Goal: Find specific page/section: Find specific page/section

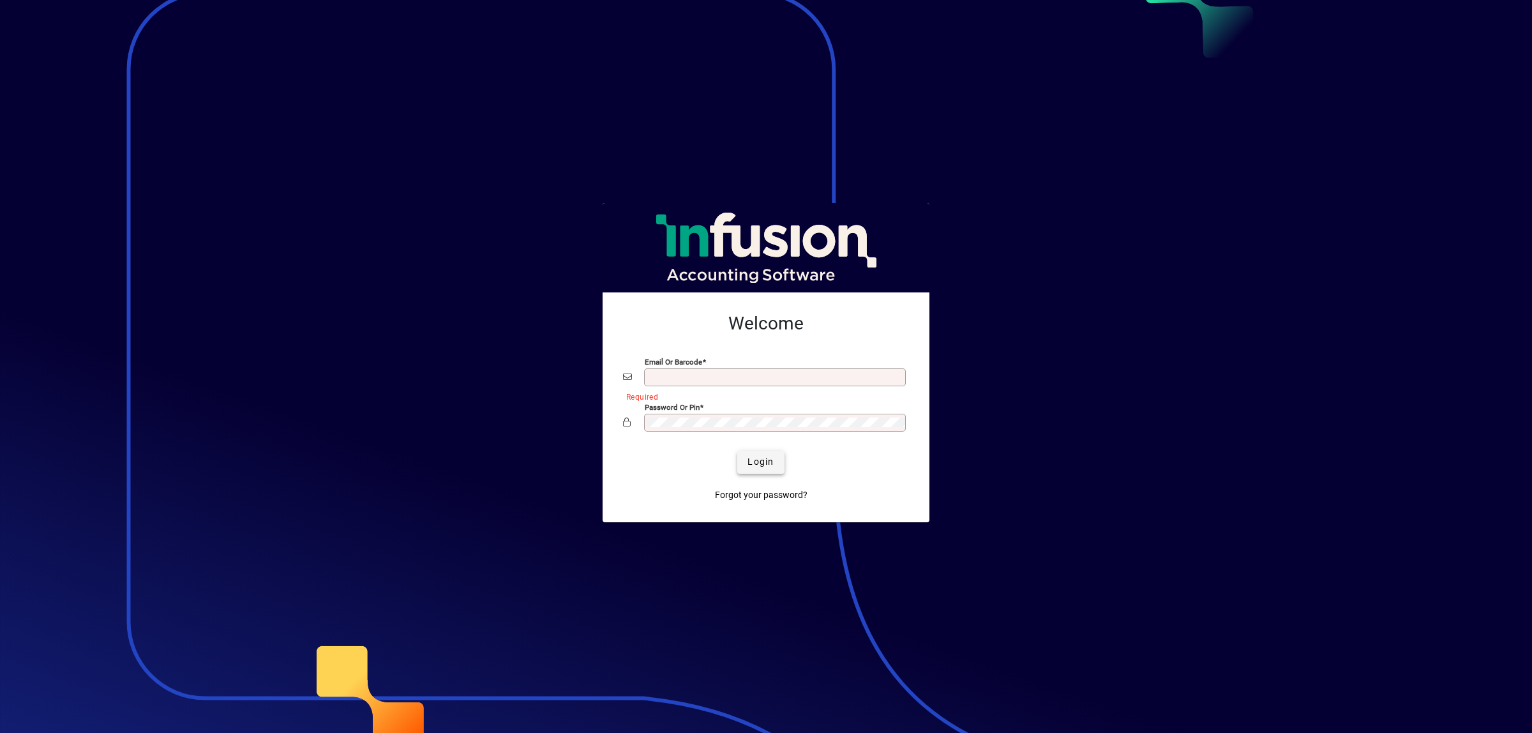
type input "**********"
click at [767, 458] on span "Login" at bounding box center [760, 461] width 26 height 13
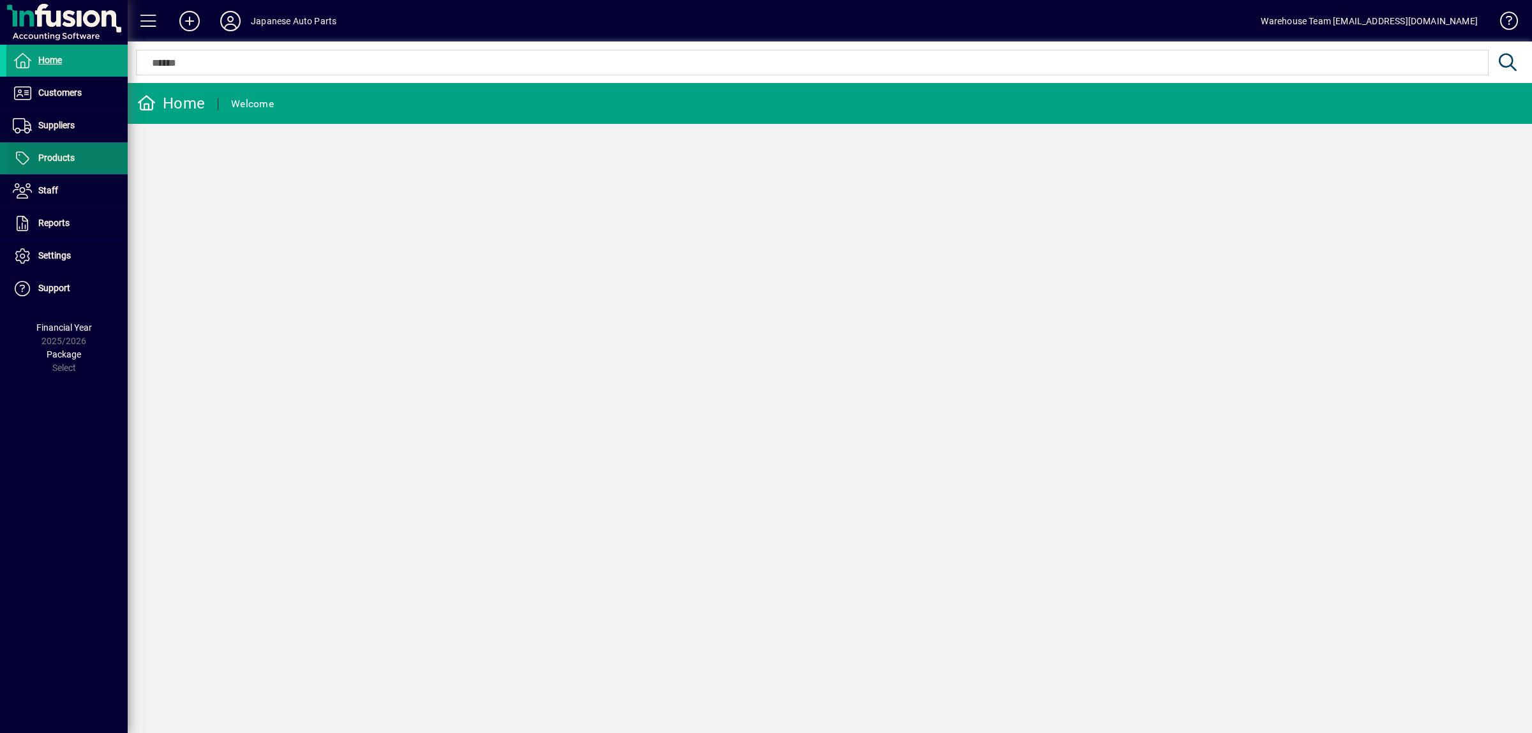
click at [93, 158] on span at bounding box center [66, 158] width 121 height 31
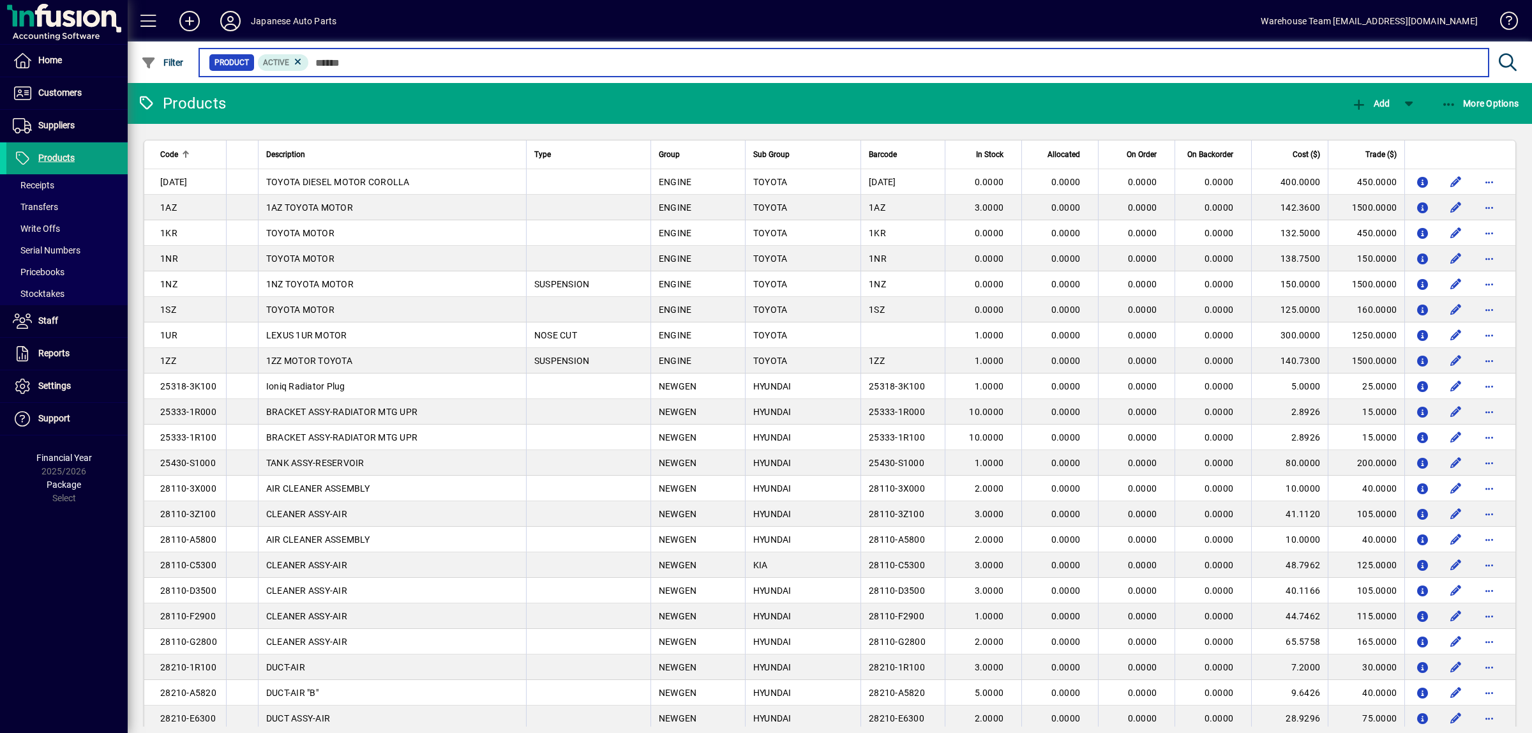
click at [375, 56] on input "text" at bounding box center [893, 63] width 1169 height 18
